Goal: Check status

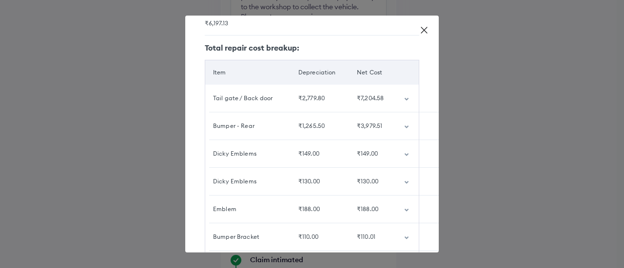
scroll to position [111, 0]
click at [398, 128] on td "customized table" at bounding box center [407, 125] width 23 height 27
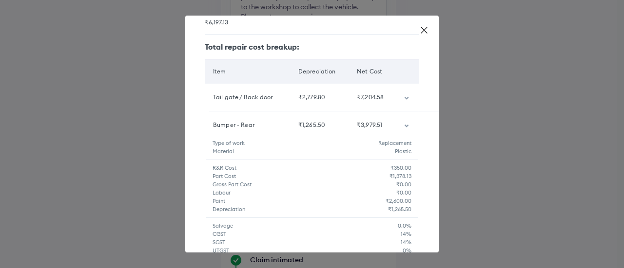
click at [404, 126] on icon "customized table" at bounding box center [406, 126] width 4 height 3
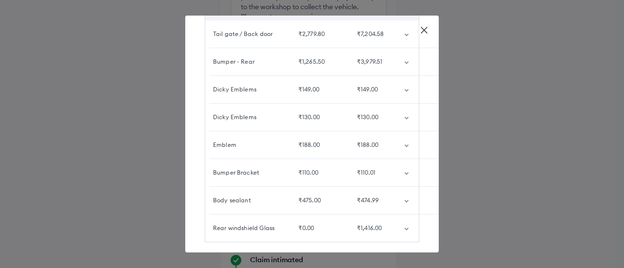
scroll to position [190, 0]
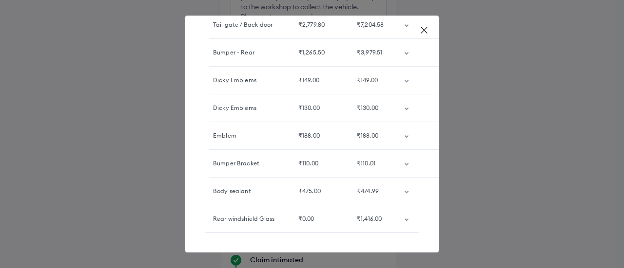
click at [404, 191] on icon "customized table" at bounding box center [406, 192] width 5 height 3
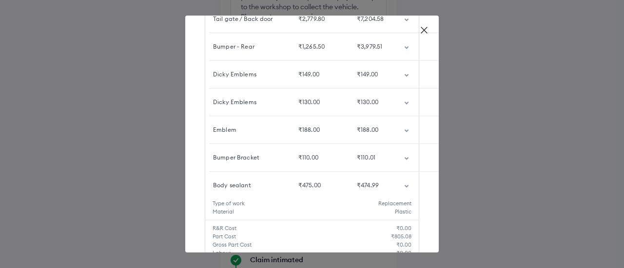
click at [404, 185] on icon "customized table" at bounding box center [406, 186] width 5 height 3
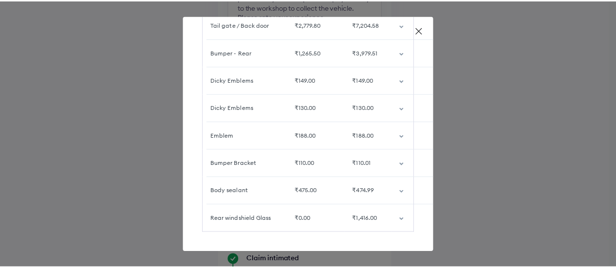
scroll to position [0, 0]
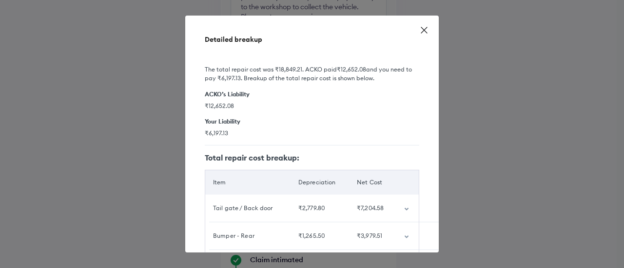
click at [420, 33] on icon at bounding box center [424, 30] width 10 height 10
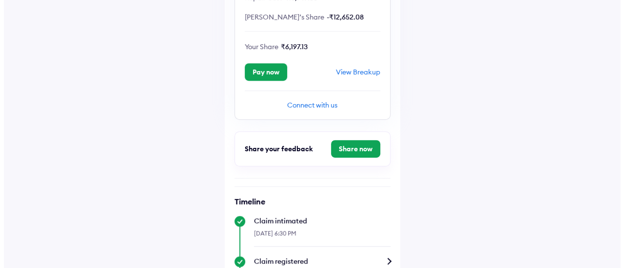
scroll to position [240, 0]
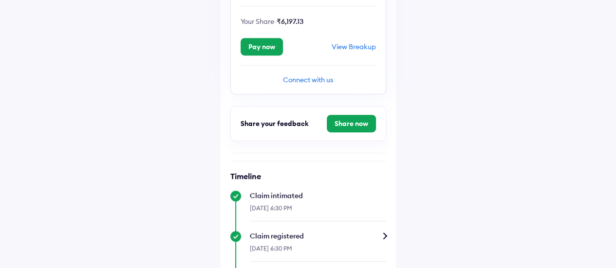
click at [359, 45] on div "View Breakup" at bounding box center [354, 46] width 44 height 9
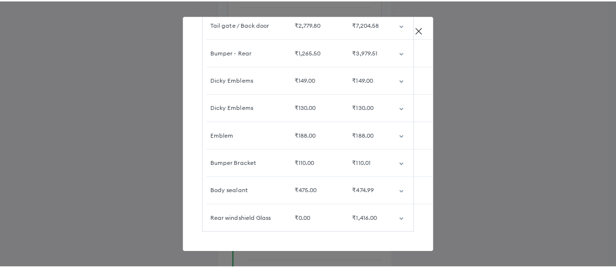
scroll to position [190, 0]
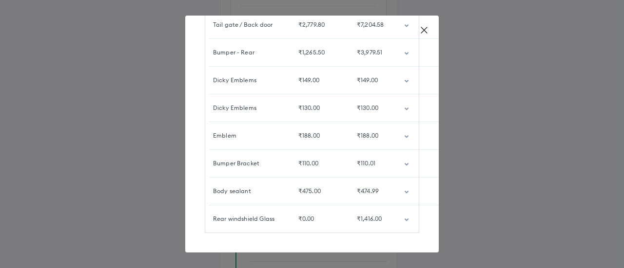
click at [396, 186] on td "customized table" at bounding box center [407, 191] width 23 height 27
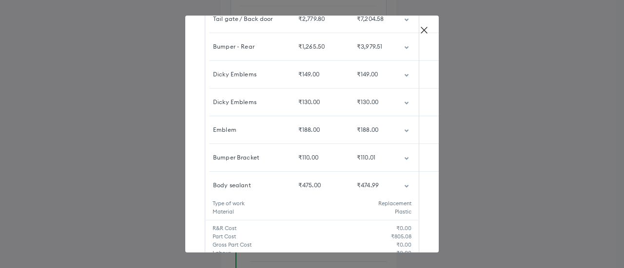
click at [404, 185] on icon "customized table" at bounding box center [406, 186] width 5 height 3
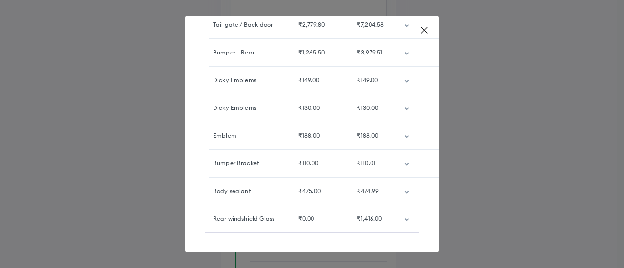
drag, startPoint x: 438, startPoint y: 161, endPoint x: 437, endPoint y: 60, distance: 100.8
click at [437, 60] on div "Detailed breakup The total repair cost was ₹18,849.21 . ACKO paid ₹12,652.08 an…" at bounding box center [312, 134] width 624 height 268
click at [424, 31] on icon at bounding box center [424, 30] width 10 height 10
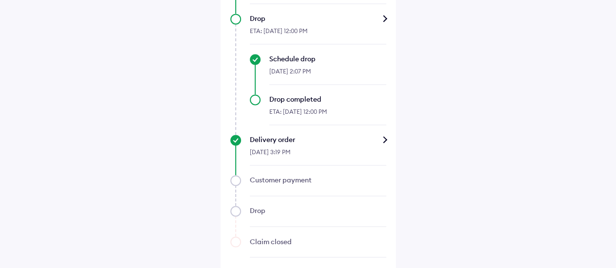
scroll to position [705, 0]
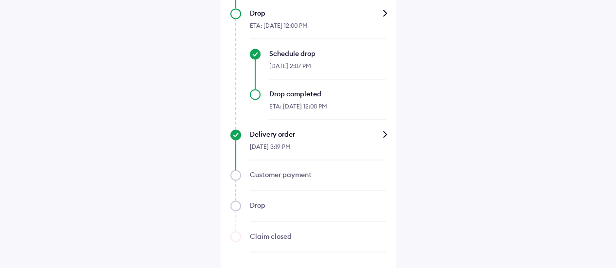
click at [367, 142] on div "[DATE] 3:19 PM" at bounding box center [318, 149] width 136 height 21
click at [385, 135] on div "Delivery order" at bounding box center [318, 135] width 136 height 10
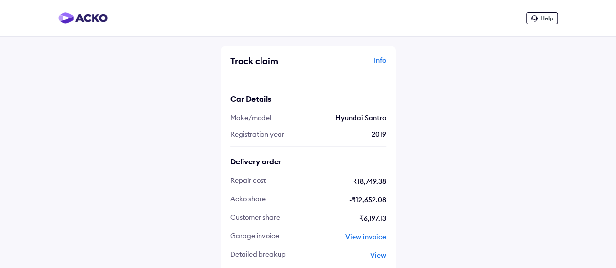
scroll to position [28, 0]
